Goal: Task Accomplishment & Management: Use online tool/utility

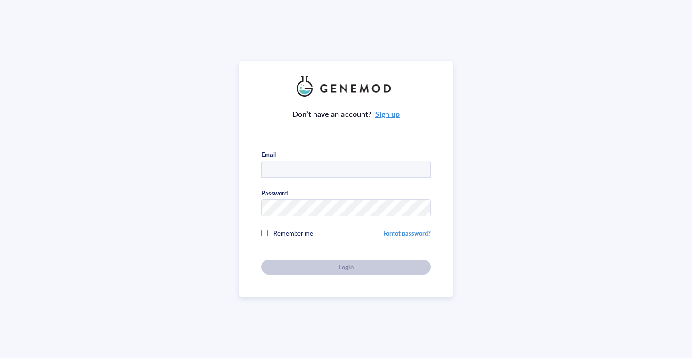
click at [0, 357] on com-1password-button at bounding box center [0, 358] width 0 height 0
type input "orders@ionlace.com"
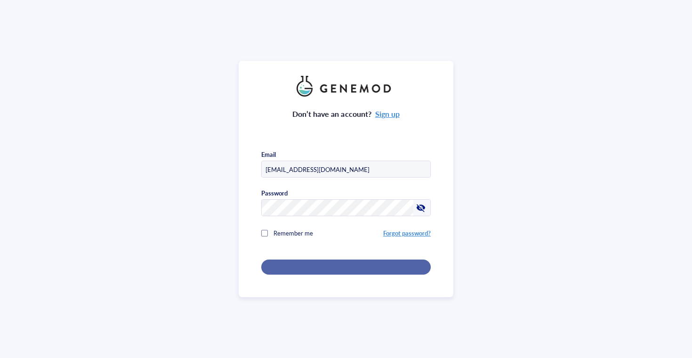
click at [321, 266] on div "Login" at bounding box center [345, 267] width 139 height 8
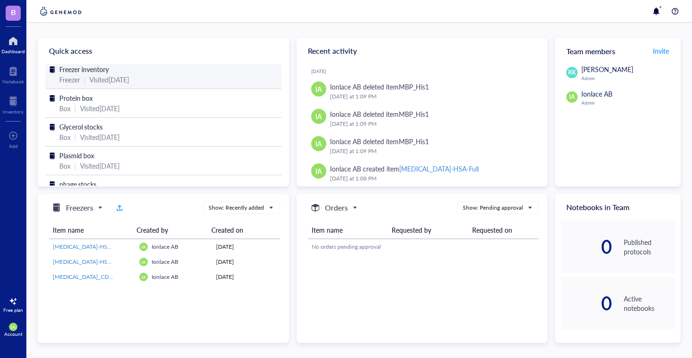
click at [129, 81] on div "Visited [DATE]" at bounding box center [109, 79] width 40 height 10
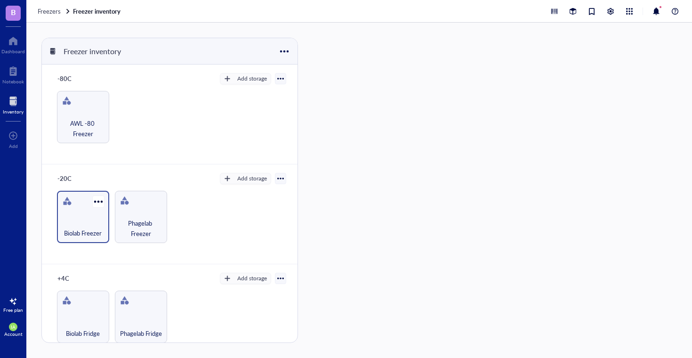
click at [96, 219] on div "Biolab Freezer" at bounding box center [83, 227] width 43 height 21
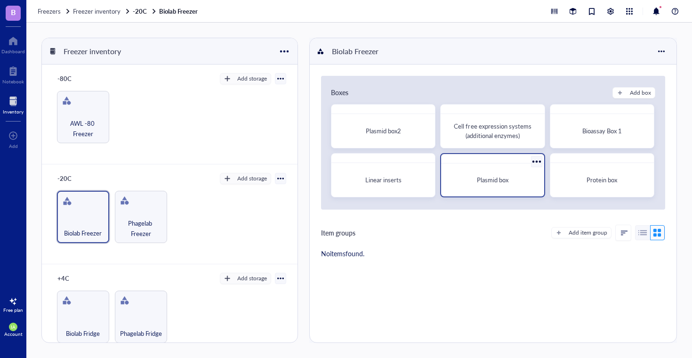
click at [473, 187] on div "Plasmid box" at bounding box center [492, 179] width 95 height 25
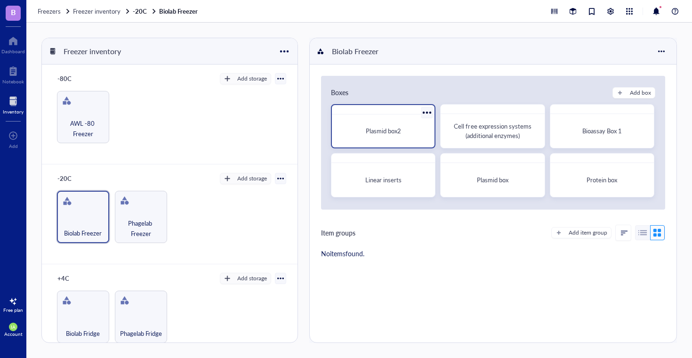
click at [372, 130] on span "Plasmid box2" at bounding box center [383, 130] width 35 height 9
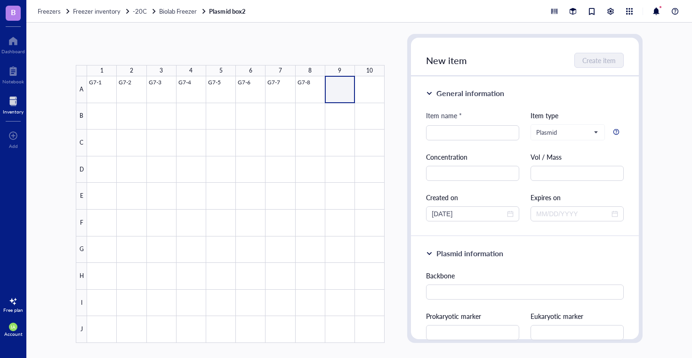
click at [344, 89] on div at bounding box center [235, 209] width 297 height 266
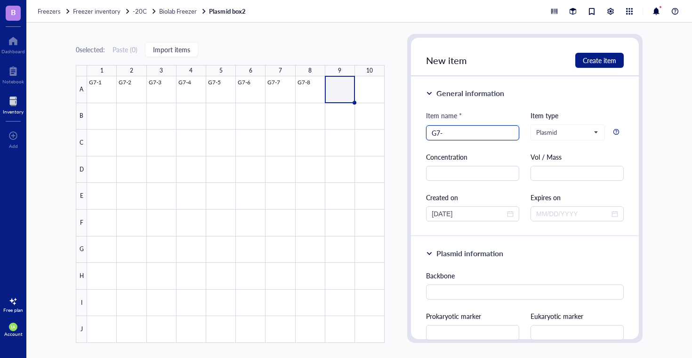
click at [480, 130] on input "G7-" at bounding box center [473, 133] width 82 height 14
type input "G7NEBexpress"
click at [504, 148] on div "Item name * G7NEBexpress G7NEBexpress Item type Plasmid Concentration Vol / Mas…" at bounding box center [525, 165] width 198 height 111
click at [591, 64] on span "Create item" at bounding box center [599, 60] width 33 height 8
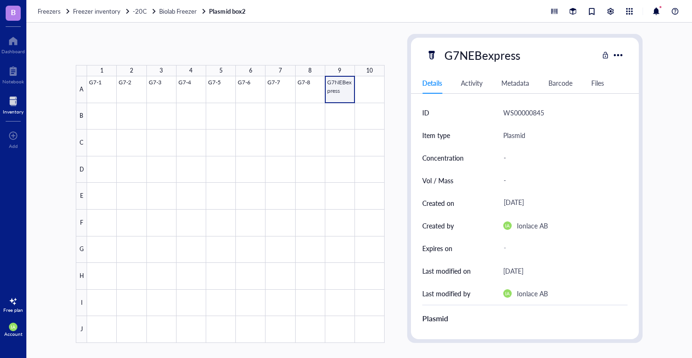
click at [340, 88] on div at bounding box center [235, 209] width 297 height 266
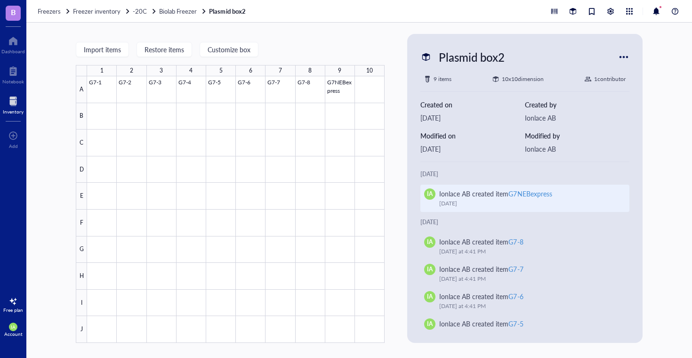
click at [558, 193] on div "Ionlace AB created item G7NEBexpress" at bounding box center [528, 193] width 179 height 10
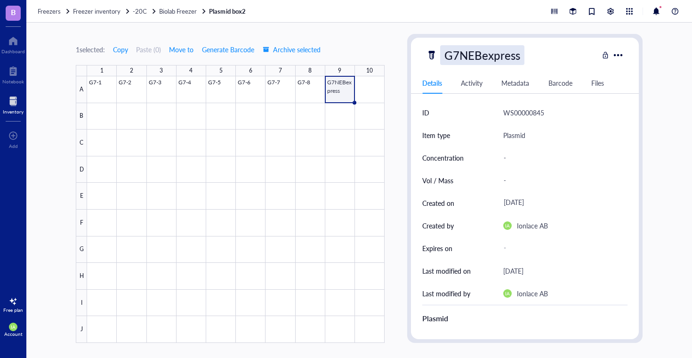
click at [452, 53] on div "G7NEBexpress" at bounding box center [482, 55] width 84 height 20
drag, startPoint x: 447, startPoint y: 56, endPoint x: 528, endPoint y: 55, distance: 81.4
click at [528, 55] on input "G7NEBexpress" at bounding box center [486, 55] width 92 height 19
click at [368, 52] on div "1 selected: Copy Paste ( 0 ) Move to Generate Barcode Archive selected" at bounding box center [230, 49] width 309 height 8
click at [114, 13] on span "Freezer inventory" at bounding box center [97, 11] width 48 height 9
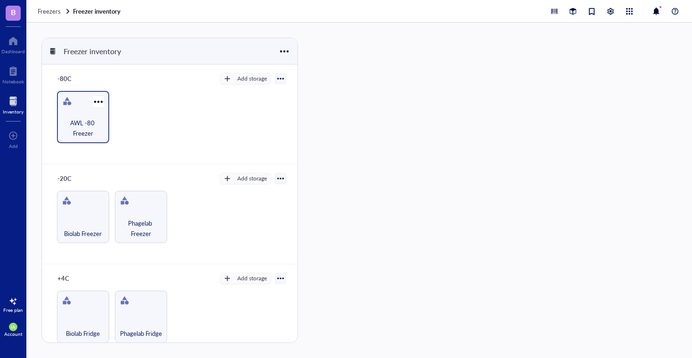
click at [89, 113] on div "AWL -80 Freezer" at bounding box center [83, 117] width 52 height 52
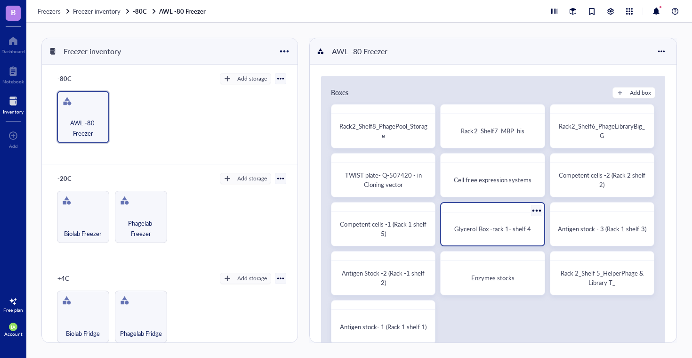
click at [480, 229] on span "Glycerol Box -rack 1- shelf 4" at bounding box center [492, 228] width 76 height 9
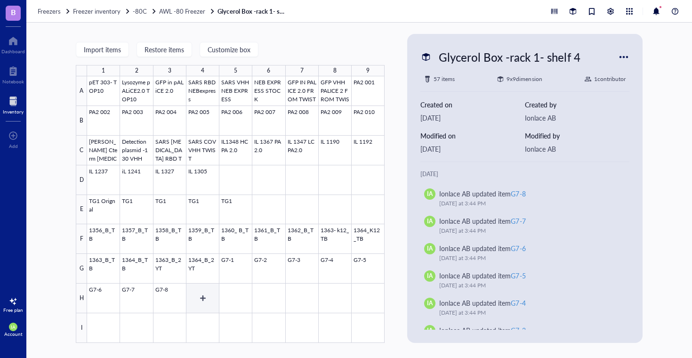
click at [196, 300] on div at bounding box center [235, 209] width 297 height 266
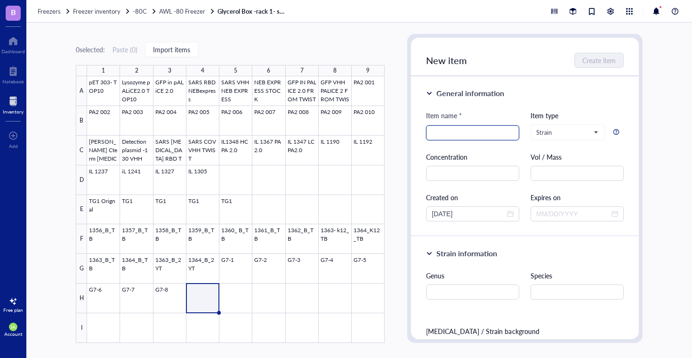
click at [461, 136] on input "search" at bounding box center [473, 133] width 82 height 14
paste input "G7NEBexpress"
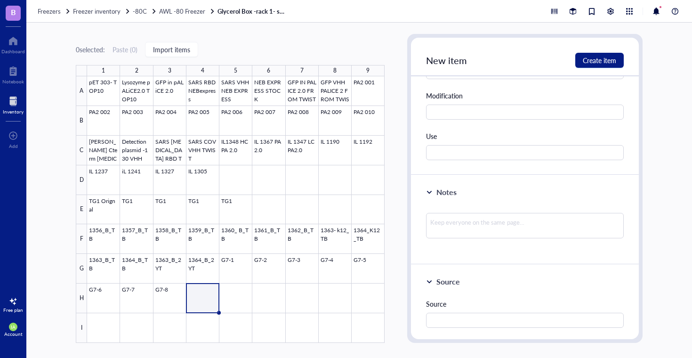
scroll to position [398, 0]
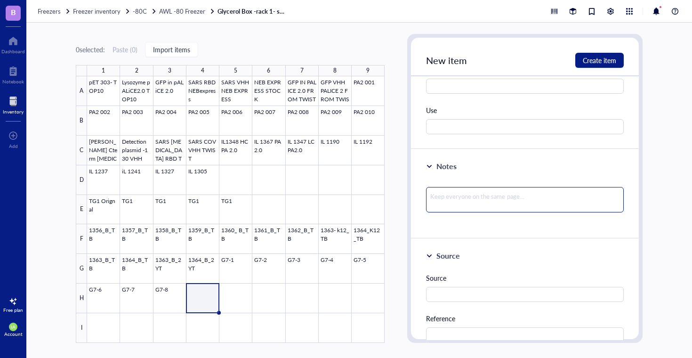
type input "G7NEBexpress"
click at [451, 204] on textarea at bounding box center [525, 199] width 198 height 25
type textarea "g"
type textarea "gl"
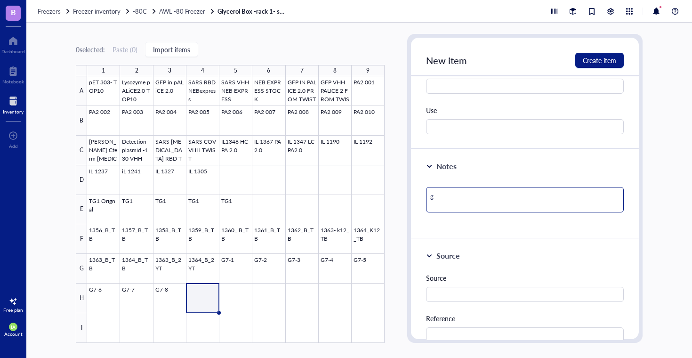
type textarea "gl"
type textarea "gly"
type textarea "glyc"
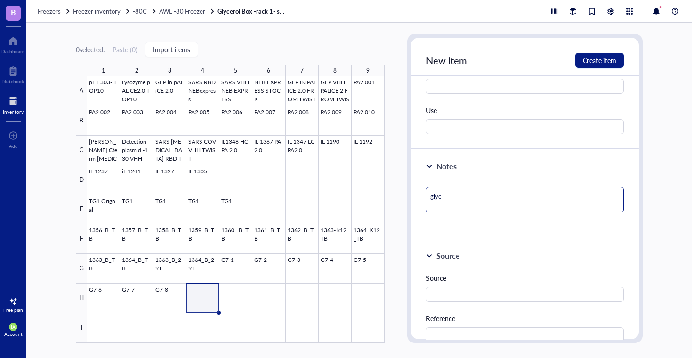
type textarea "glyce"
type textarea "glycer"
type textarea "glycera"
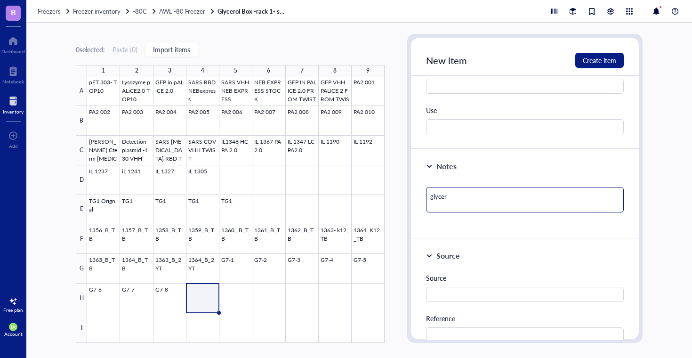
type textarea "glycera"
type textarea "glyceral"
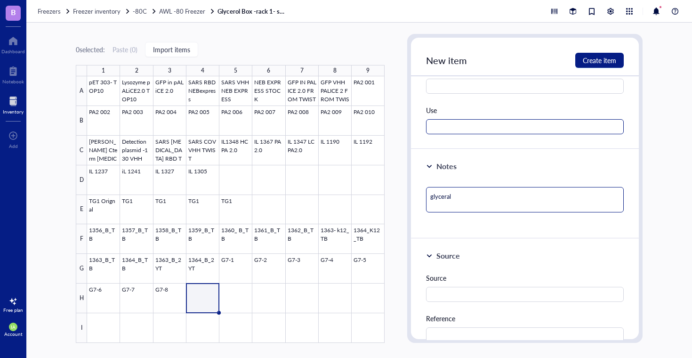
type textarea "glycerol"
type textarea "glycerol s"
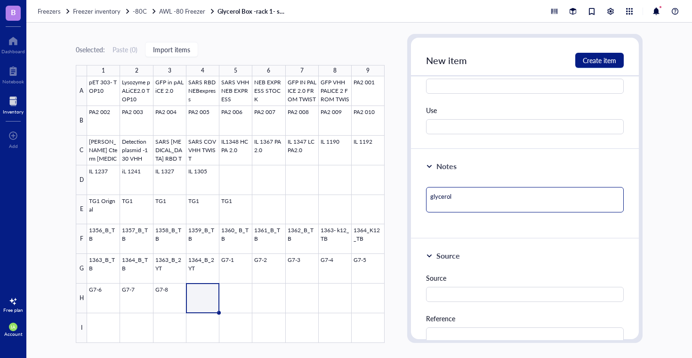
type textarea "glycerol s"
type textarea "glycerol st"
type textarea "glycerol sto"
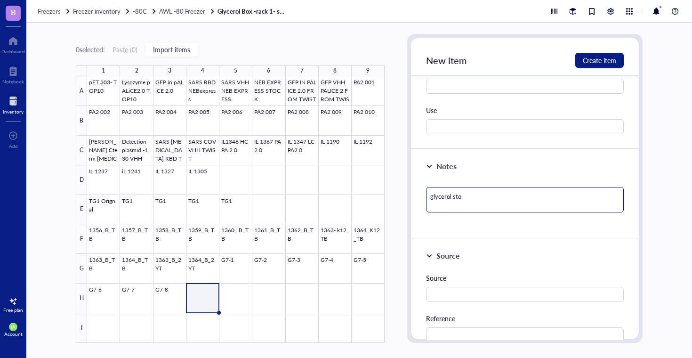
type textarea "glycerol stoc"
type textarea "glycerol stock"
click at [592, 59] on span "Create item" at bounding box center [599, 60] width 33 height 8
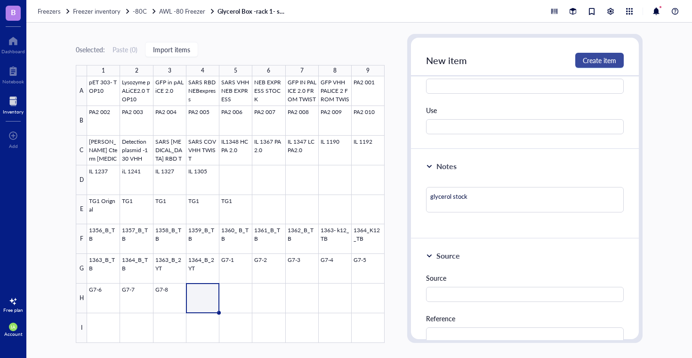
type textarea "Keep everyone on the same page…"
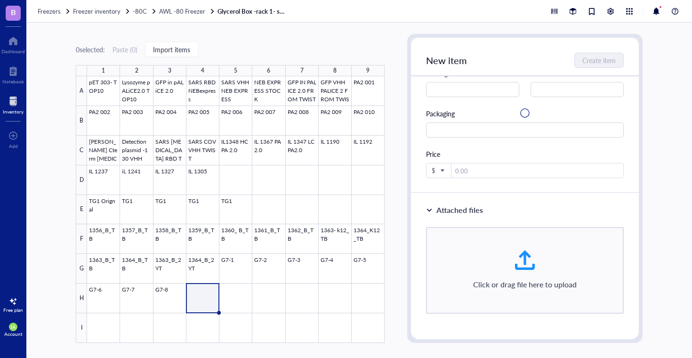
scroll to position [87, 0]
